Goal: Task Accomplishment & Management: Manage account settings

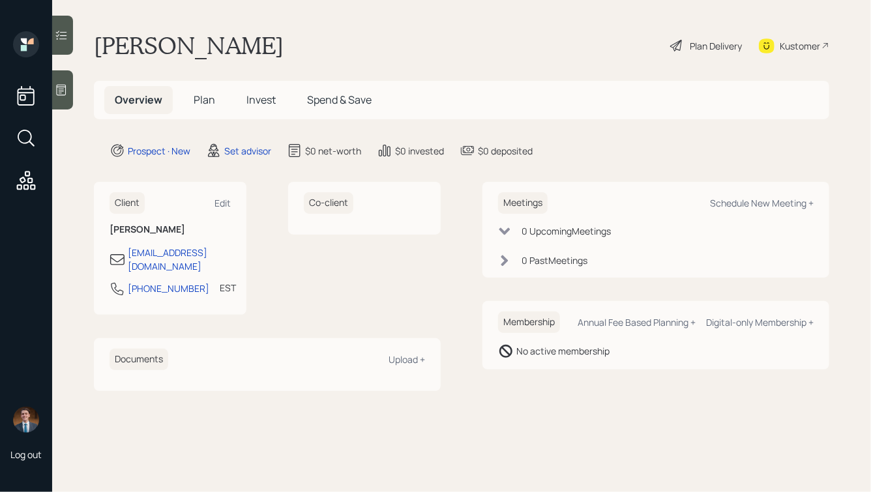
click at [62, 92] on icon at bounding box center [61, 89] width 13 height 13
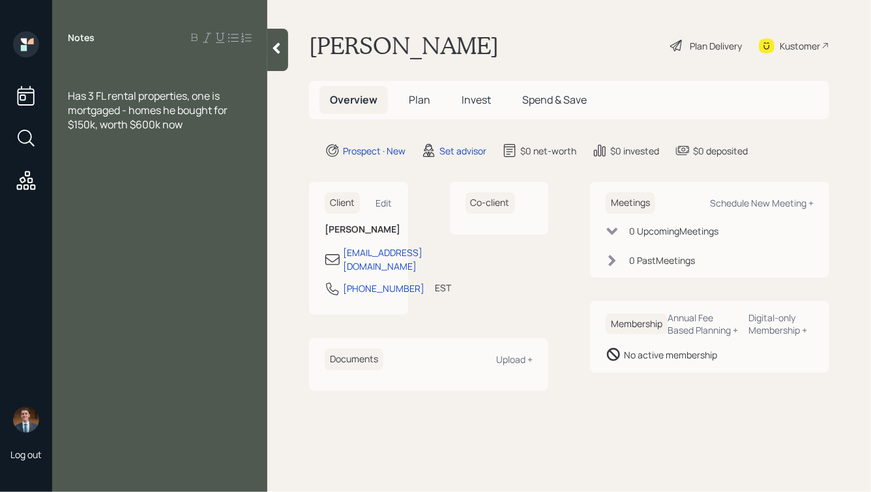
click at [97, 81] on div at bounding box center [160, 81] width 184 height 14
click at [67, 81] on div "$100k Has 3 FL rental properties, one is mortgaged - homes he bought for $150k,…" at bounding box center [159, 96] width 215 height 72
click at [69, 81] on span "$100k" at bounding box center [82, 81] width 28 height 14
click at [177, 81] on div "Gold & Silver: $100k" at bounding box center [160, 81] width 184 height 14
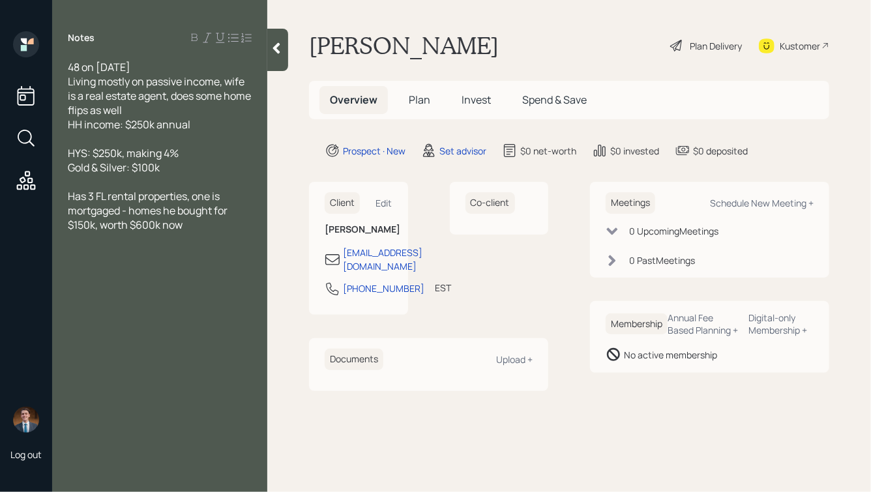
click at [126, 125] on span "HH income: $250k annual" at bounding box center [129, 124] width 123 height 14
click at [197, 228] on div "Has 3 FL rental properties, one is mortgaged - homes he bought for $150k, worth…" at bounding box center [160, 210] width 184 height 43
click at [124, 211] on span "Has 3 FL rental properties, one is mortgaged - homes he bought for $150k, worth…" at bounding box center [149, 210] width 162 height 43
click at [238, 229] on div "Has 3 FL rental properties, one is mortgaged ($127k left) - homes he bought for…" at bounding box center [160, 210] width 184 height 43
click at [85, 185] on div at bounding box center [160, 182] width 184 height 14
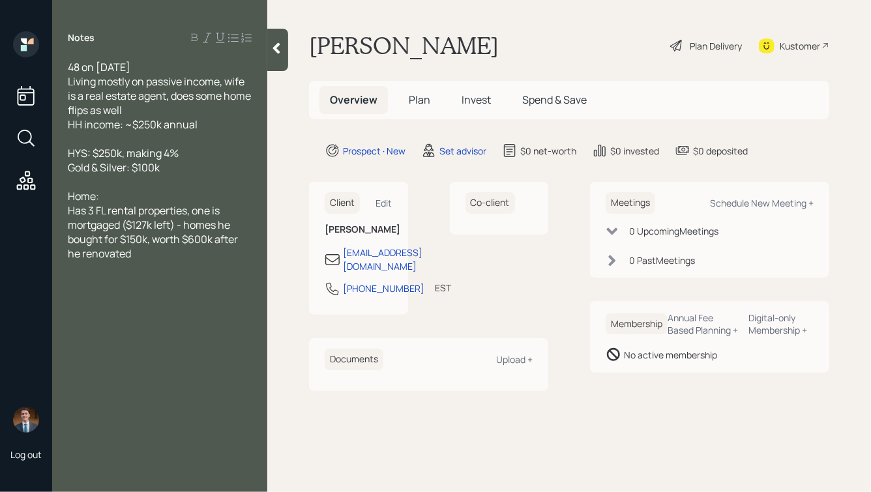
drag, startPoint x: 115, startPoint y: 196, endPoint x: 39, endPoint y: 196, distance: 75.6
click at [39, 196] on div "Log out Notes 48 on [DATE] Living mostly on passive income, wife is a real esta…" at bounding box center [435, 246] width 871 height 492
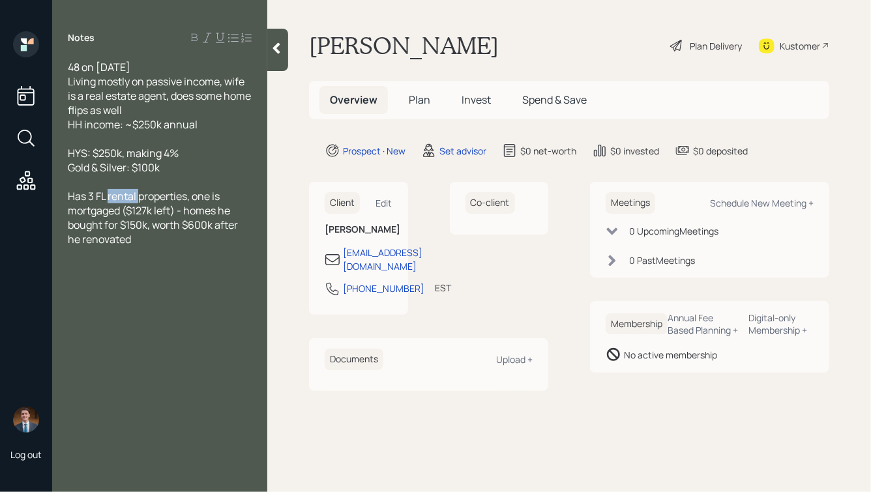
drag, startPoint x: 138, startPoint y: 198, endPoint x: 108, endPoint y: 198, distance: 30.0
click at [108, 198] on span "Has 3 FL rental properties, one is mortgaged ($127k left) - homes he bought for…" at bounding box center [154, 217] width 172 height 57
click at [147, 232] on div "Has 3 FL properties, one is mortgaged ($127k left) - homes he bought for $150k,…" at bounding box center [160, 210] width 184 height 43
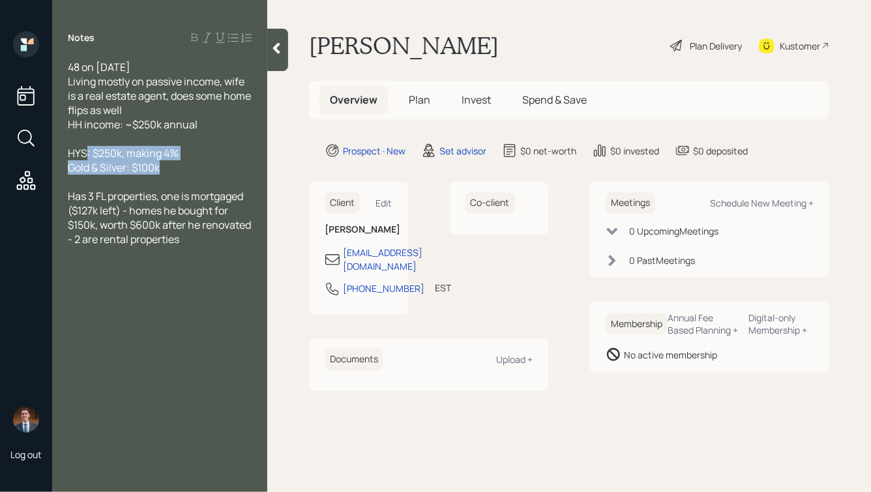
drag, startPoint x: 192, startPoint y: 177, endPoint x: 84, endPoint y: 148, distance: 111.3
click at [84, 148] on div "48 on [DATE] Living mostly on passive income, wife is a real estate agent, does…" at bounding box center [160, 153] width 184 height 186
click at [163, 158] on span "HYS: $250k, making 4%" at bounding box center [123, 153] width 111 height 14
drag, startPoint x: 181, startPoint y: 167, endPoint x: 53, endPoint y: 157, distance: 128.2
click at [53, 157] on div "48 on [DATE] Living mostly on passive income, wife is a real estate agent, does…" at bounding box center [159, 153] width 215 height 186
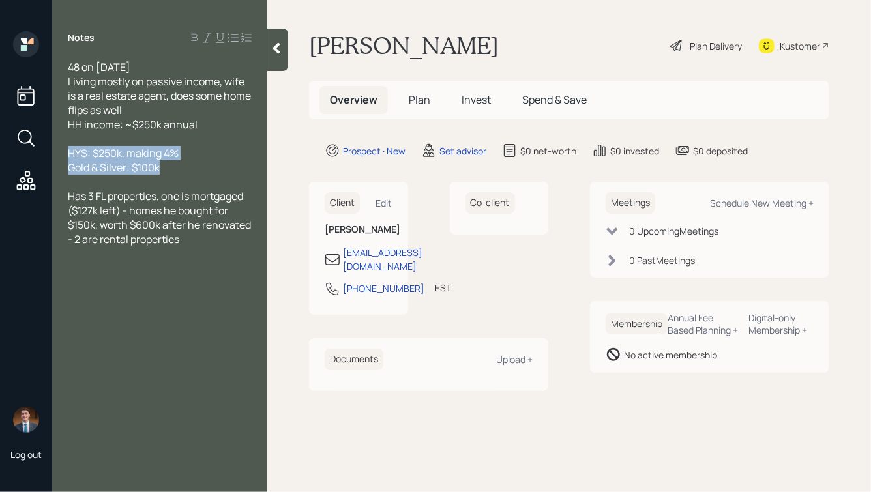
click at [156, 164] on span "Gold & Silver: $100k" at bounding box center [114, 167] width 92 height 14
click at [170, 169] on div "Gold & Silver: $100k" at bounding box center [160, 167] width 184 height 14
click at [166, 106] on div "Living mostly on passive income, wife is a real estate agent, does some home fl…" at bounding box center [160, 95] width 184 height 43
click at [153, 139] on div at bounding box center [160, 139] width 184 height 14
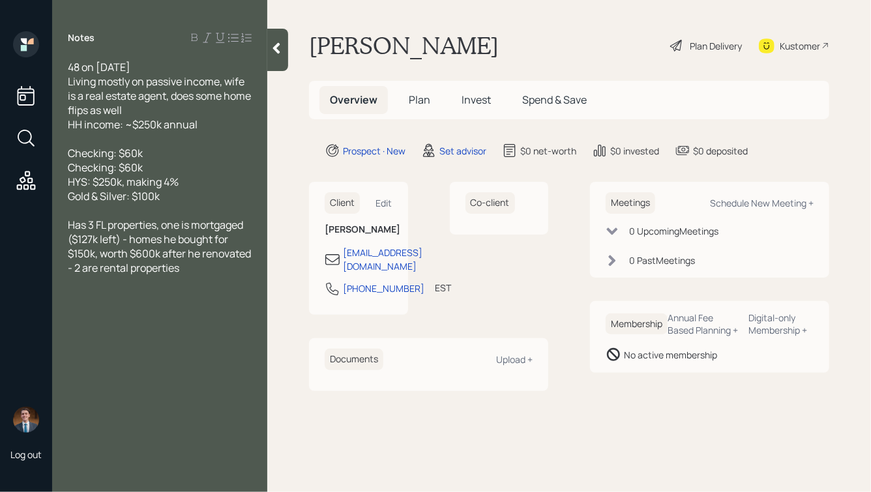
click at [69, 170] on span "Checking: $60k" at bounding box center [105, 167] width 75 height 14
click at [166, 166] on div "Biz Checking: $60k" at bounding box center [160, 167] width 184 height 14
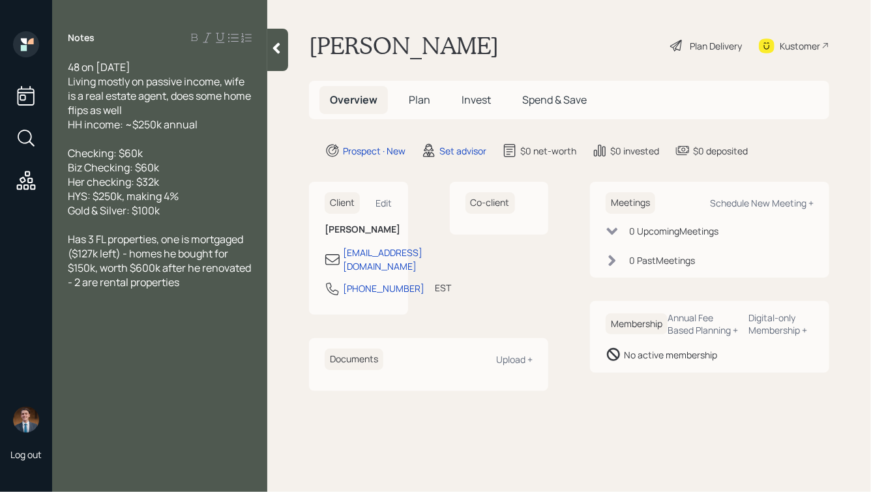
click at [232, 288] on div "Has 3 FL properties, one is mortgaged ($127k left) - homes he bought for $150k,…" at bounding box center [160, 260] width 184 height 57
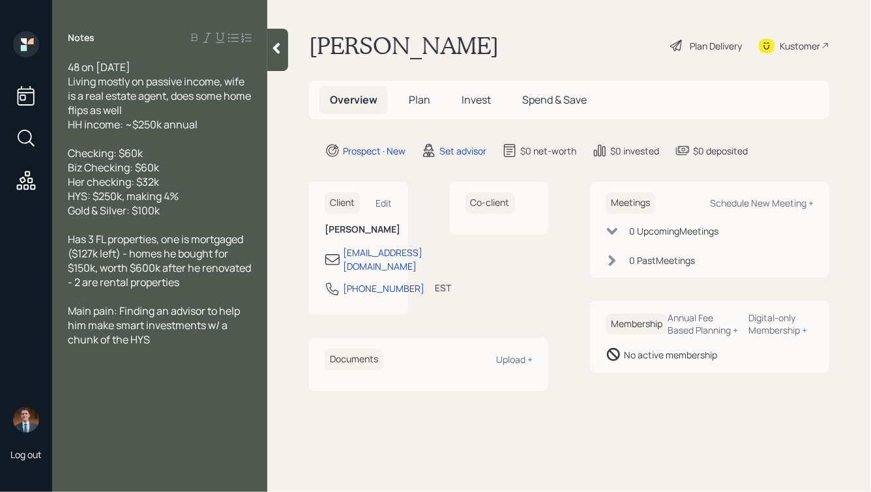
click at [276, 50] on icon at bounding box center [276, 48] width 7 height 11
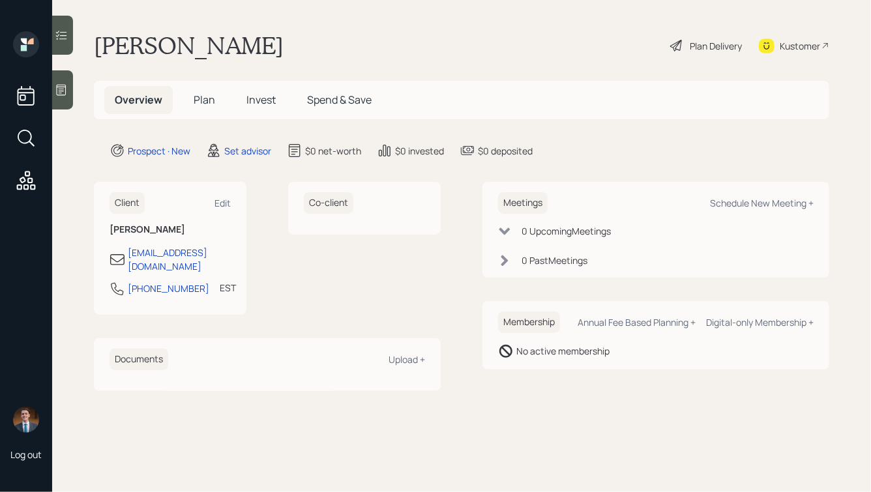
click at [66, 95] on icon at bounding box center [61, 89] width 13 height 13
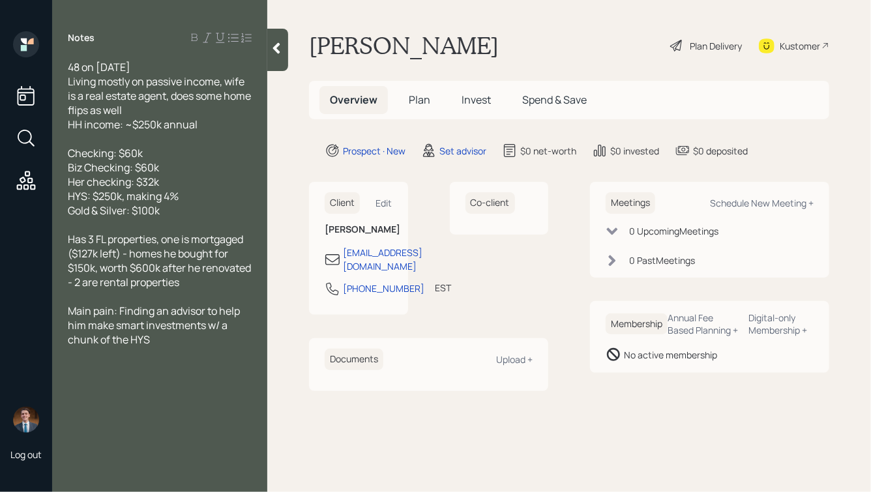
click at [273, 50] on icon at bounding box center [276, 48] width 13 height 13
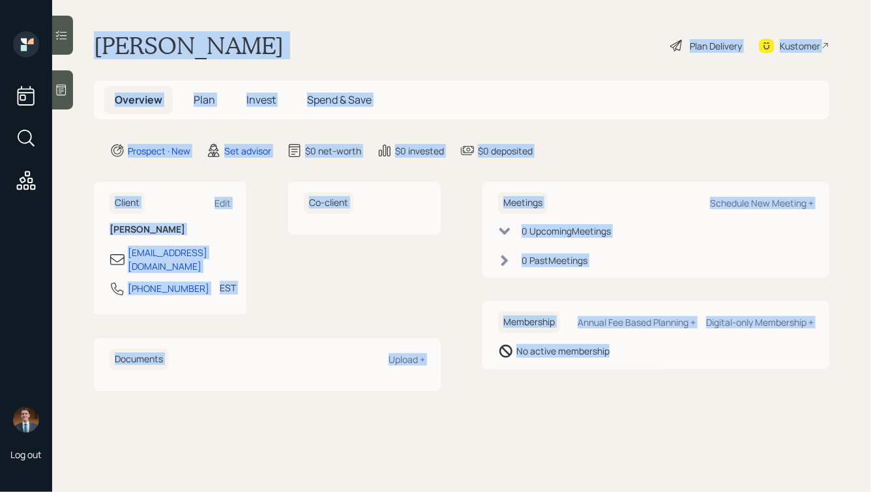
drag, startPoint x: 98, startPoint y: 44, endPoint x: 595, endPoint y: 398, distance: 610.1
click at [595, 398] on main "[PERSON_NAME] Plan Delivery Kustomer Overview Plan Invest Spend & Save Prospect…" at bounding box center [461, 246] width 819 height 492
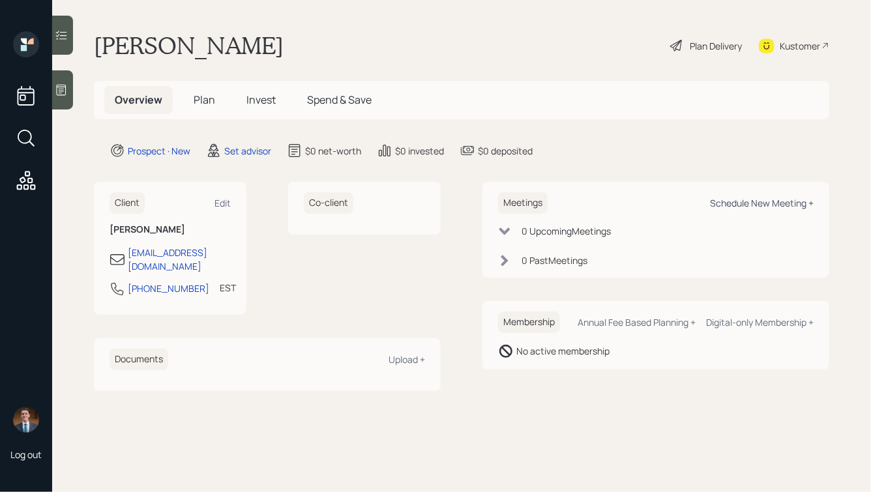
click at [737, 208] on div "Schedule New Meeting +" at bounding box center [762, 203] width 104 height 12
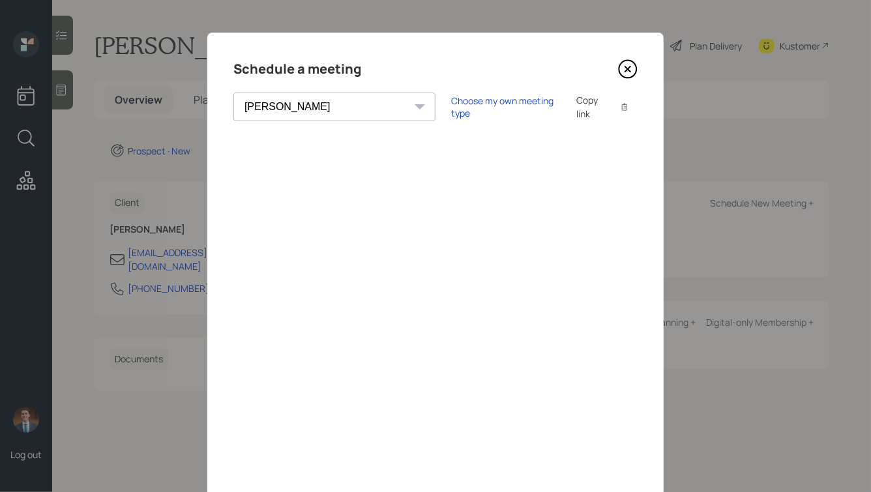
click at [282, 104] on select "[PERSON_NAME] [PERSON_NAME] [PERSON_NAME] [PERSON_NAME] [PERSON_NAME] [PERSON_N…" at bounding box center [334, 107] width 202 height 29
select select "f14b762f-c7c2-4b89-9227-8fa891345eea"
click at [233, 93] on select "[PERSON_NAME] [PERSON_NAME] [PERSON_NAME] [PERSON_NAME] [PERSON_NAME] [PERSON_N…" at bounding box center [334, 107] width 202 height 29
click at [628, 71] on icon at bounding box center [628, 69] width 20 height 20
